Goal: Find specific page/section

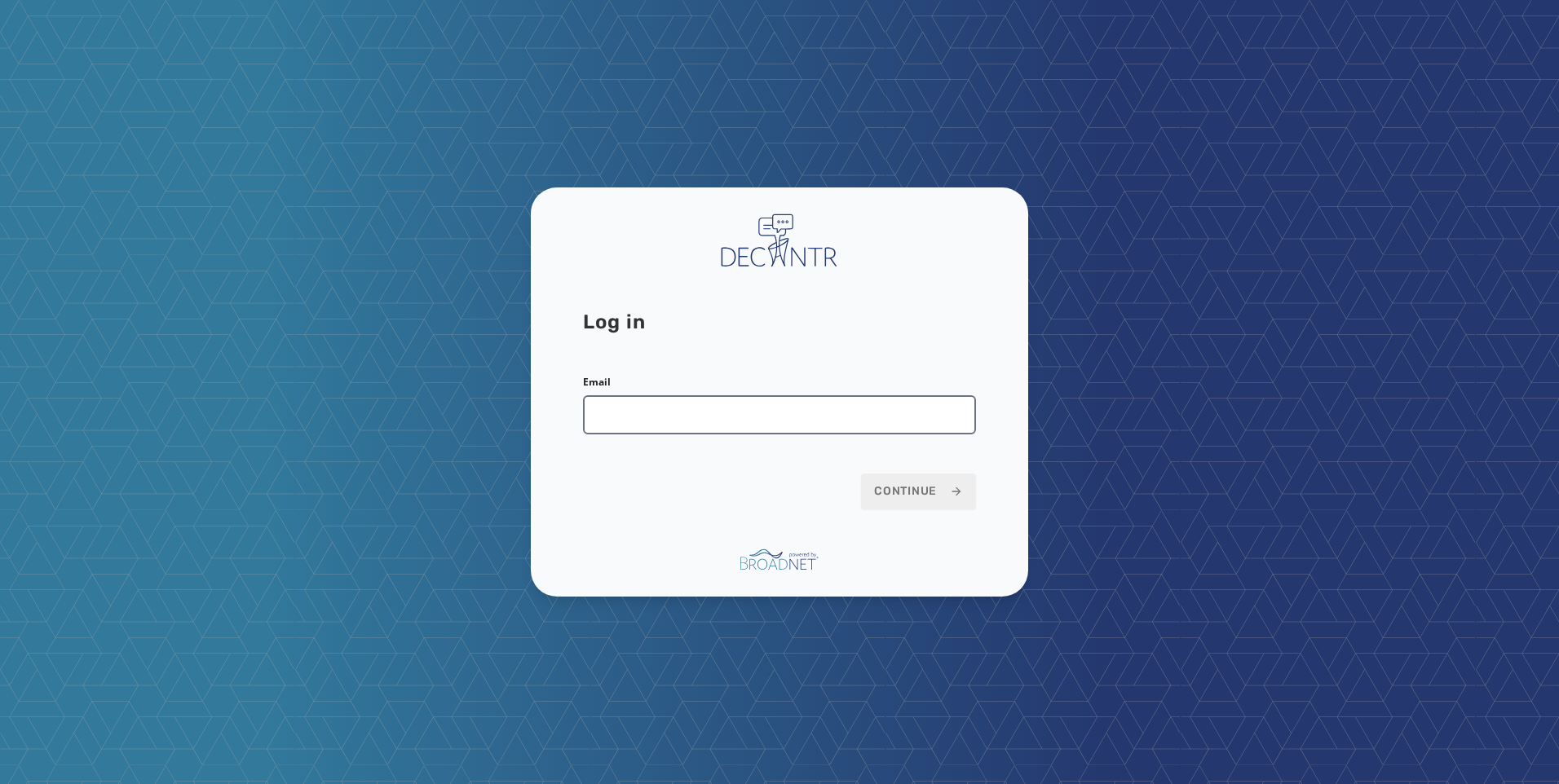
click at [735, 417] on input "Email" at bounding box center [779, 415] width 393 height 39
type input "**********"
click at [920, 484] on span "Continue" at bounding box center [919, 491] width 89 height 16
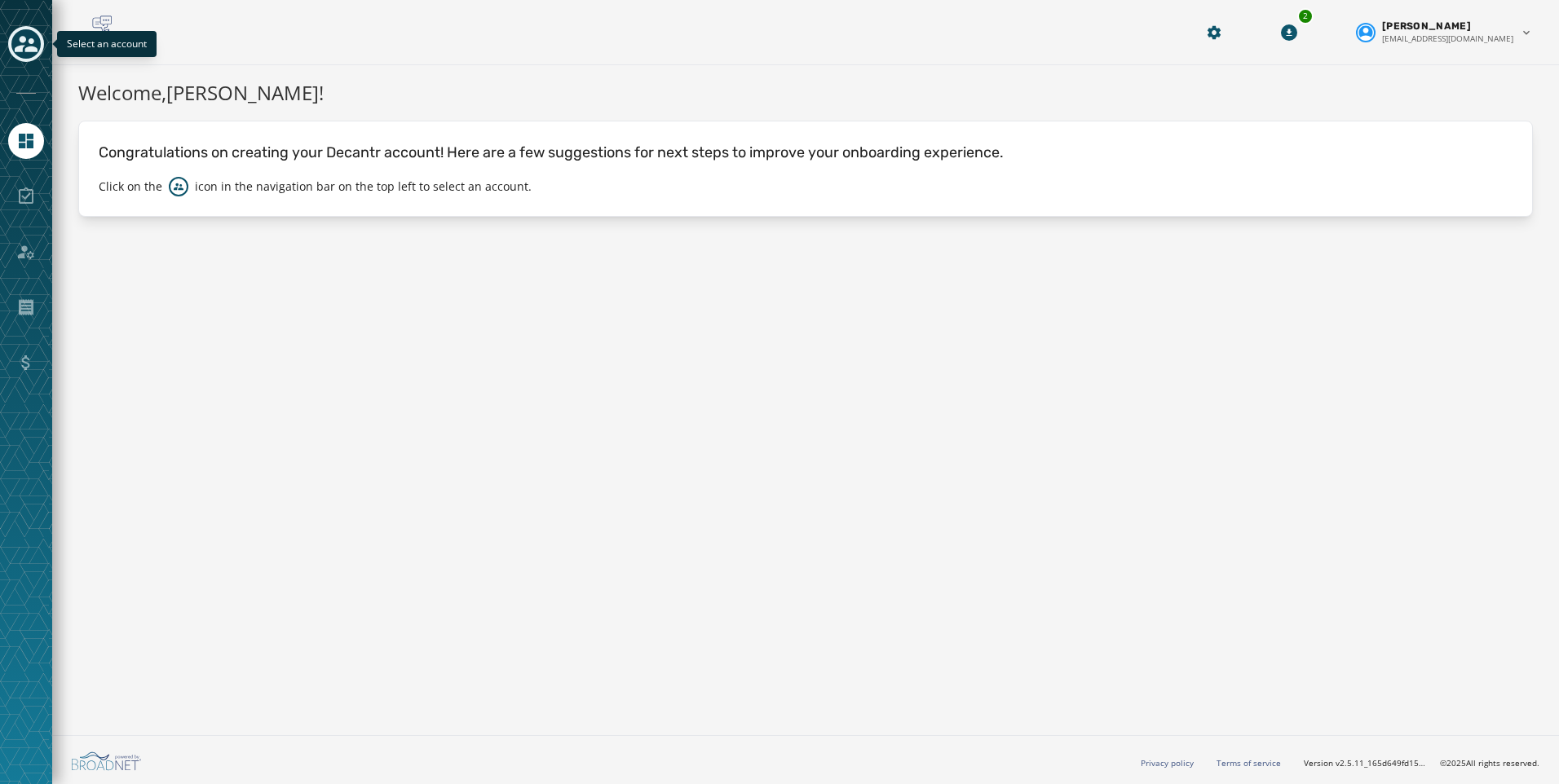
click at [34, 40] on icon "Toggle account select drawer" at bounding box center [26, 44] width 23 height 23
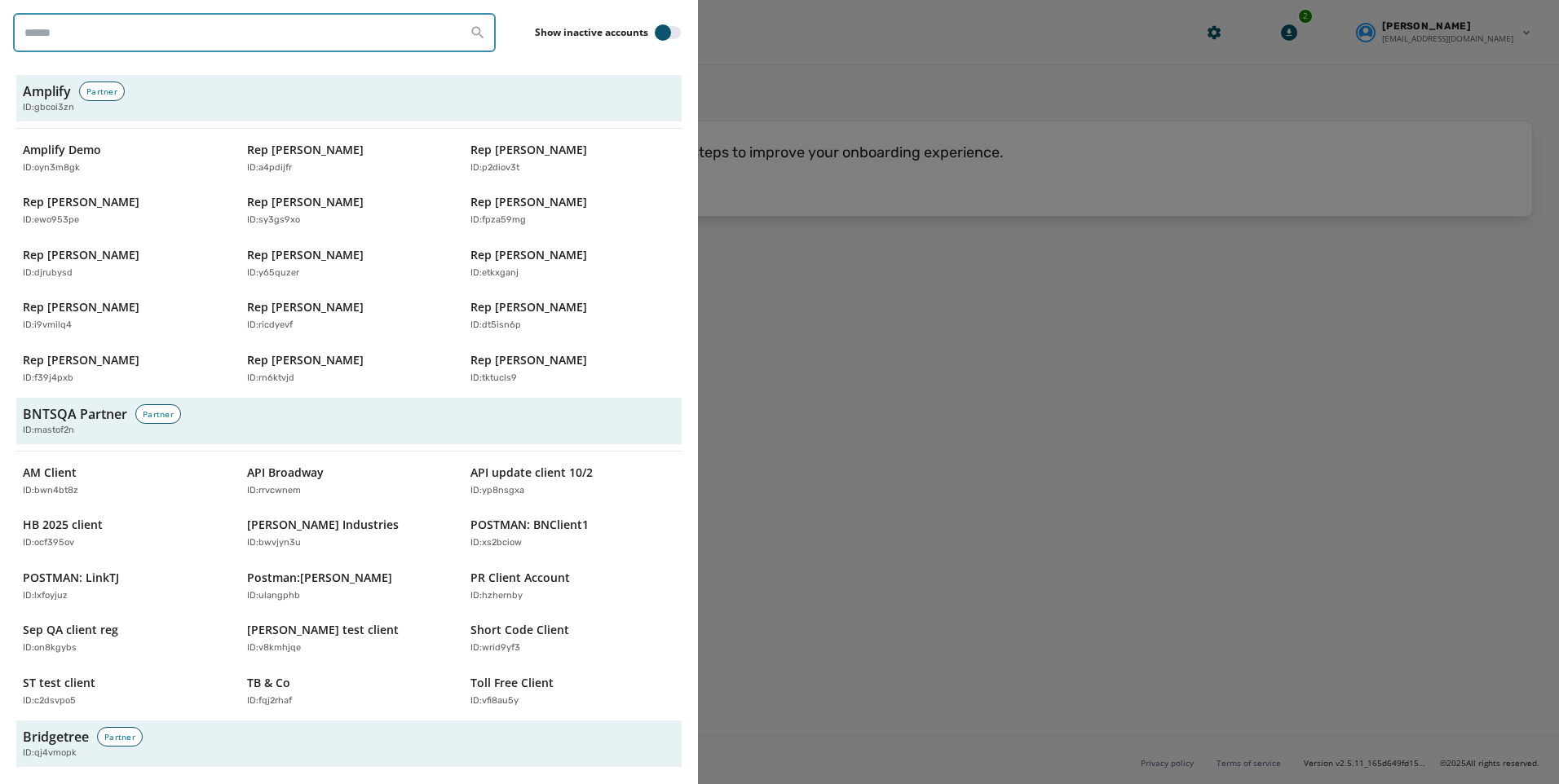
click at [92, 19] on input "search" at bounding box center [254, 33] width 483 height 39
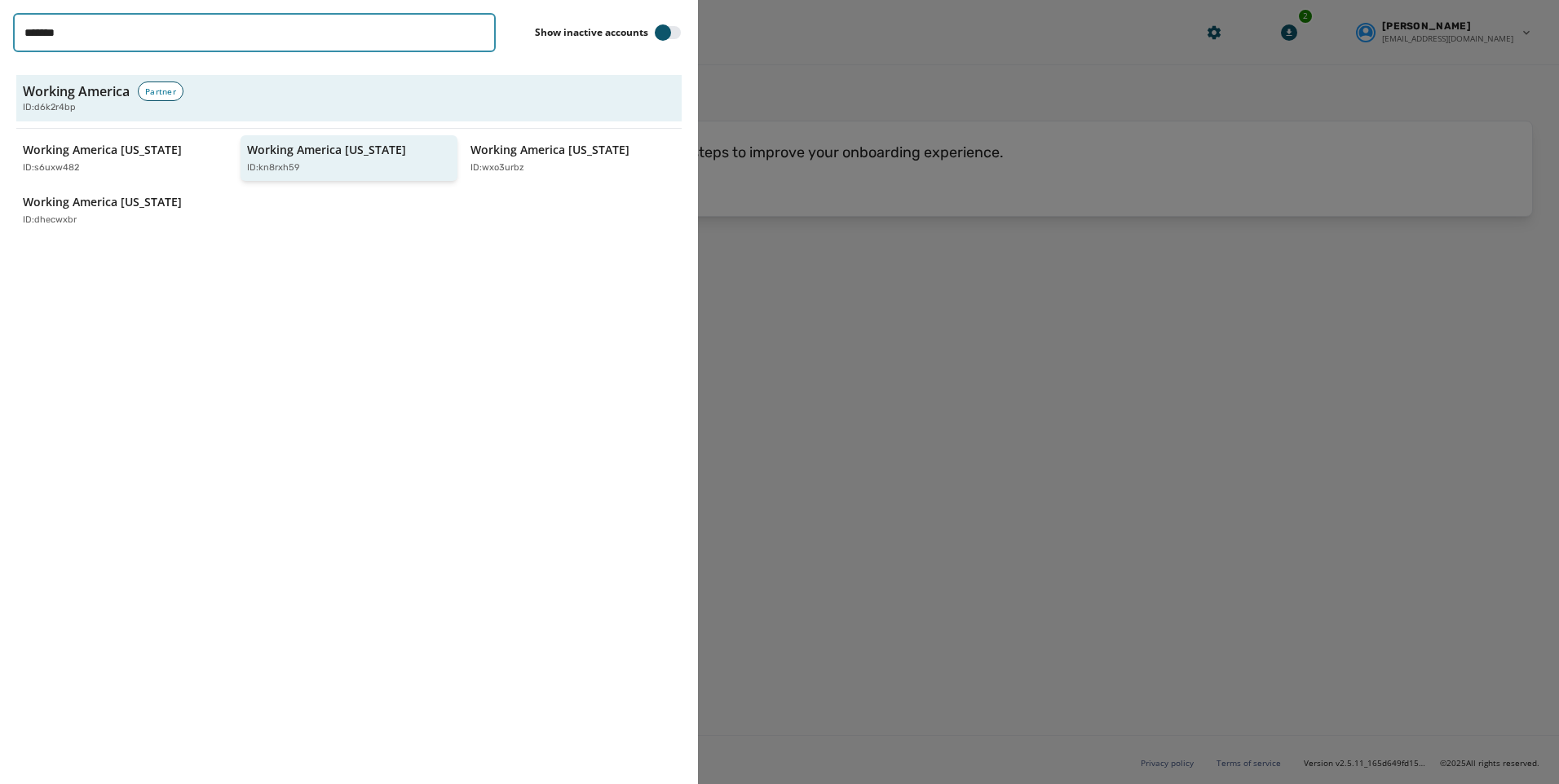
type input "*******"
click at [330, 180] on button "Working America [US_STATE] ID: kn8rxh59" at bounding box center [350, 159] width 218 height 46
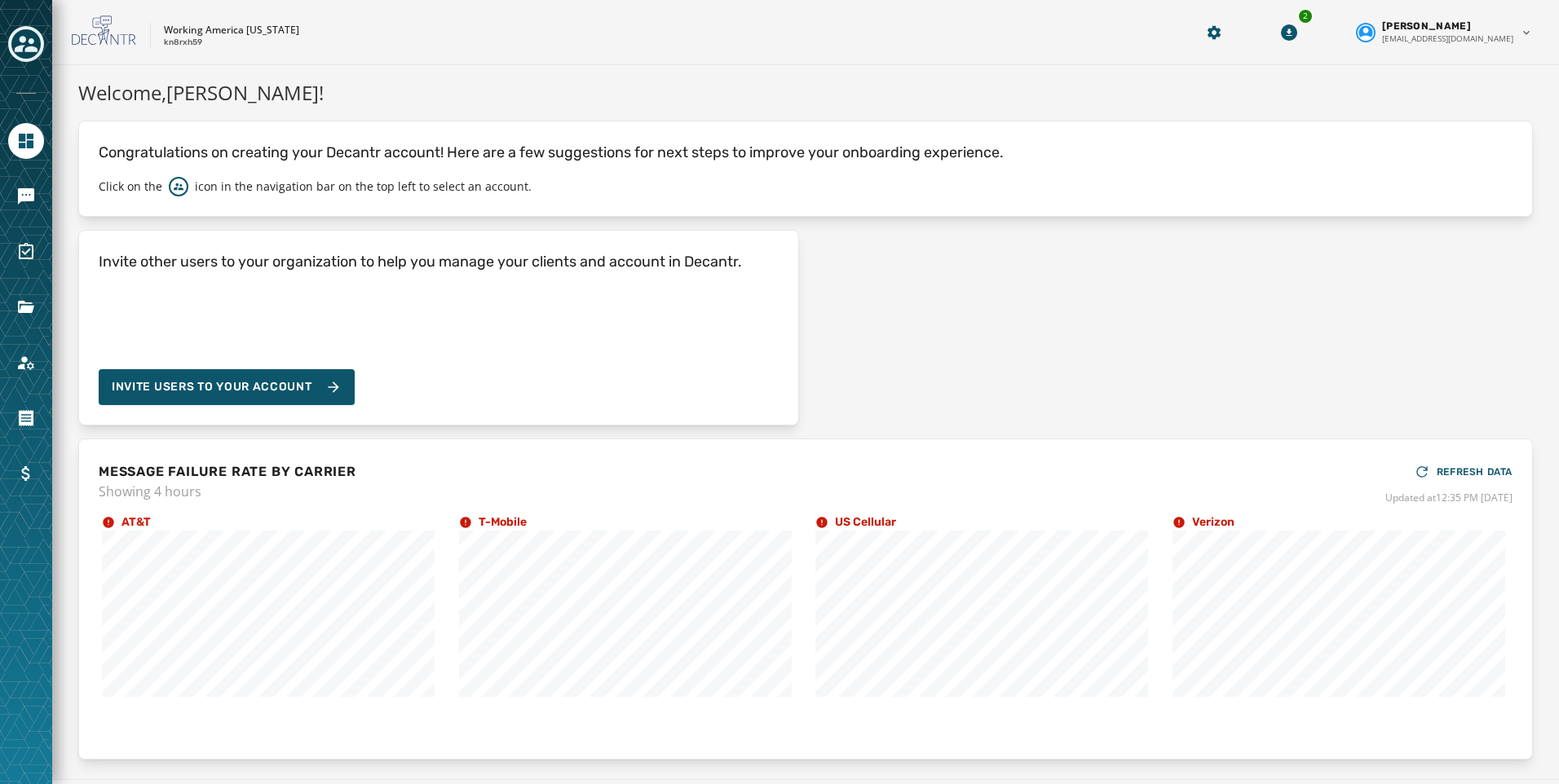
click at [47, 186] on div at bounding box center [26, 392] width 52 height 784
click at [27, 190] on icon "Navigate to Messaging" at bounding box center [26, 196] width 16 height 16
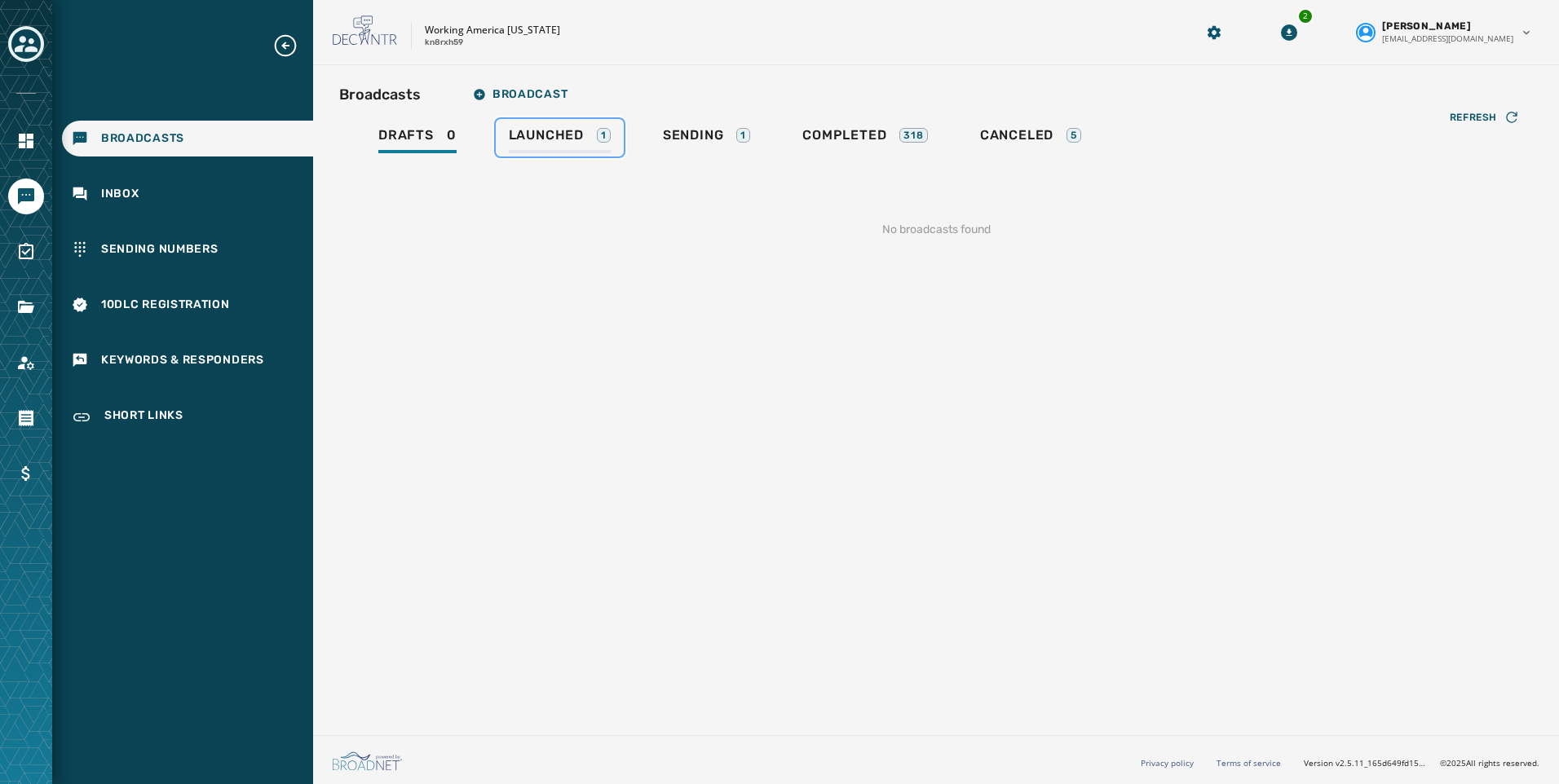
click at [571, 139] on span "Launched" at bounding box center [547, 135] width 75 height 16
click at [690, 139] on span "Sending" at bounding box center [693, 135] width 61 height 16
